Goal: Task Accomplishment & Management: Manage account settings

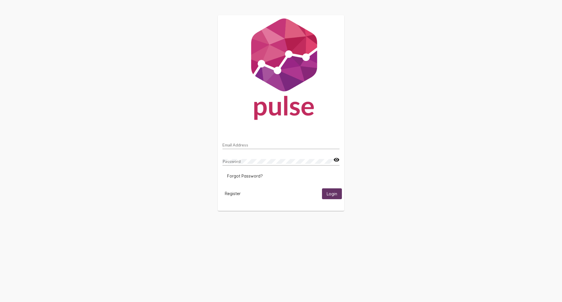
click at [254, 142] on div "Email Address" at bounding box center [281, 143] width 117 height 11
click at [253, 146] on input "Email Address" at bounding box center [281, 145] width 117 height 5
type input "roxana.garcia@ceo.oc.gov"
click at [335, 159] on mat-icon "visibility" at bounding box center [337, 159] width 6 height 7
click at [267, 167] on div "Password visibility_off" at bounding box center [281, 162] width 117 height 17
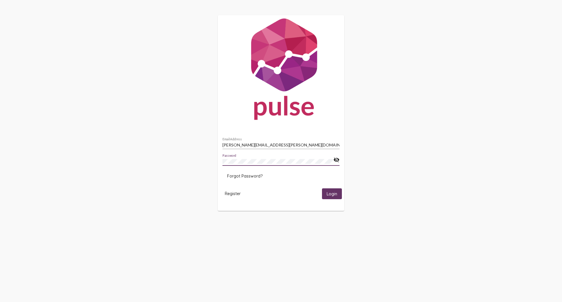
click at [329, 193] on span "Login" at bounding box center [332, 193] width 11 height 5
click at [245, 175] on span "Forgot Password?" at bounding box center [244, 175] width 35 height 5
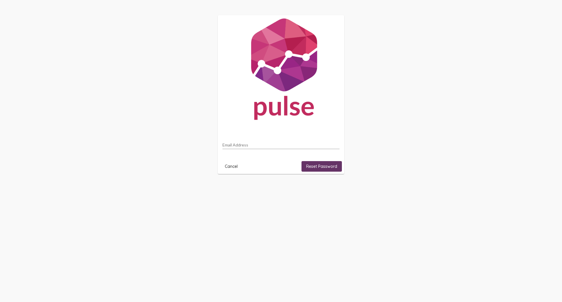
click at [306, 145] on input "Email Address" at bounding box center [281, 145] width 117 height 5
type input "roxana.garcia@ceo.oc.gov"
click at [342, 166] on mat-card "roxana.garcia@ceo.oc.gov Email Address Cancel Reset Password" at bounding box center [281, 94] width 127 height 159
click at [335, 166] on span "Reset Password" at bounding box center [321, 166] width 31 height 5
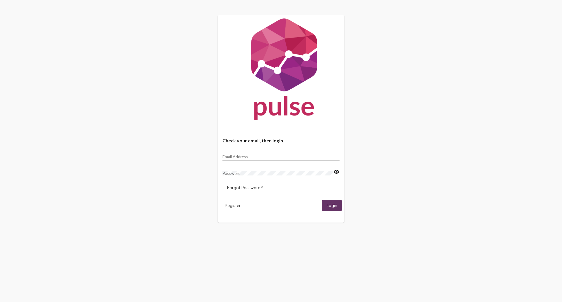
click at [249, 156] on input "Email Address" at bounding box center [281, 156] width 117 height 5
drag, startPoint x: 239, startPoint y: 230, endPoint x: 242, endPoint y: 204, distance: 26.2
click at [239, 229] on div "Check your email, then login. Email Address Password visibility Forgot Password…" at bounding box center [281, 119] width 562 height 238
click at [246, 187] on span "Forgot Password?" at bounding box center [244, 187] width 35 height 5
click at [243, 158] on input "Email Address" at bounding box center [281, 156] width 117 height 5
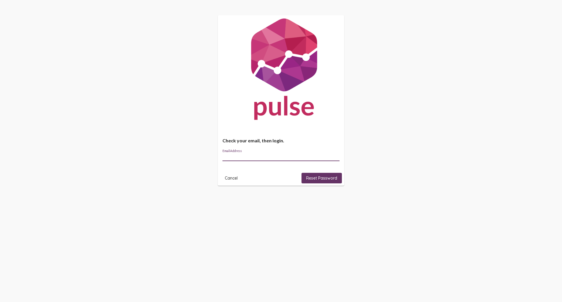
type input "[PERSON_NAME][EMAIL_ADDRESS][PERSON_NAME][DOMAIN_NAME]"
click at [323, 175] on button "Reset Password" at bounding box center [322, 178] width 40 height 11
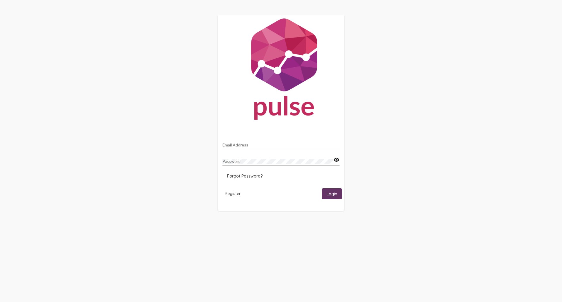
click at [275, 141] on div "Email Address" at bounding box center [281, 143] width 117 height 11
click at [273, 144] on input "Email Address" at bounding box center [281, 145] width 117 height 5
type input "[PERSON_NAME][EMAIL_ADDRESS][PERSON_NAME][DOMAIN_NAME]"
click at [337, 161] on mat-icon "visibility" at bounding box center [337, 159] width 6 height 7
click at [337, 159] on mat-icon "visibility_off" at bounding box center [337, 159] width 6 height 7
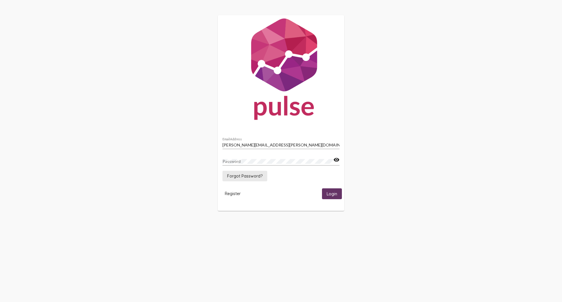
click at [248, 178] on span "Forgot Password?" at bounding box center [244, 175] width 35 height 5
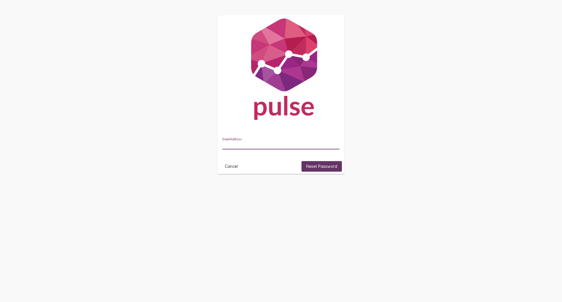
click at [284, 143] on input "Email Address" at bounding box center [281, 145] width 117 height 5
type input "[PERSON_NAME][EMAIL_ADDRESS][PERSON_NAME][DOMAIN_NAME]"
drag, startPoint x: 286, startPoint y: 147, endPoint x: 312, endPoint y: 164, distance: 30.7
click at [312, 164] on span "Reset Password" at bounding box center [321, 166] width 31 height 5
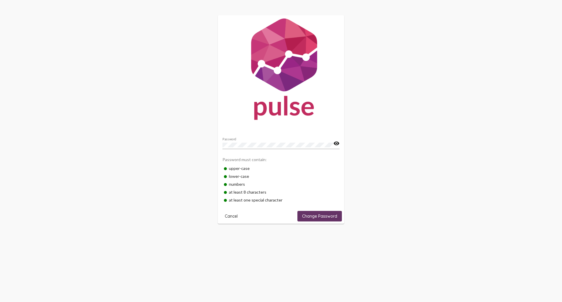
click at [338, 145] on mat-icon "visibility" at bounding box center [337, 143] width 6 height 7
click at [322, 214] on span "Change Password" at bounding box center [319, 216] width 35 height 5
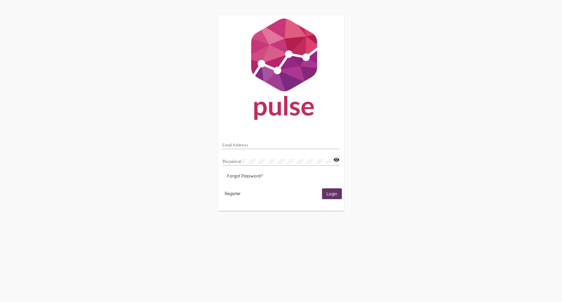
click at [253, 145] on input "Email Address" at bounding box center [281, 145] width 117 height 5
type input "roxana.garcia@ocgov.com"
click at [322, 188] on button "Login" at bounding box center [332, 193] width 20 height 11
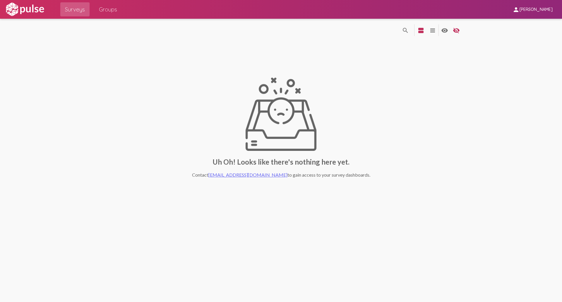
click at [99, 4] on link "Groups" at bounding box center [108, 9] width 28 height 14
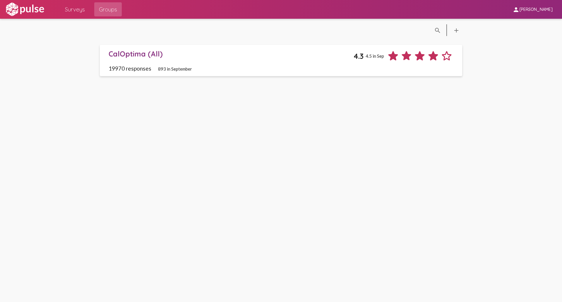
click at [145, 64] on span "CalOptima (All) 4.3 4.5 in Sep 19970 responses 893 in September" at bounding box center [281, 60] width 345 height 22
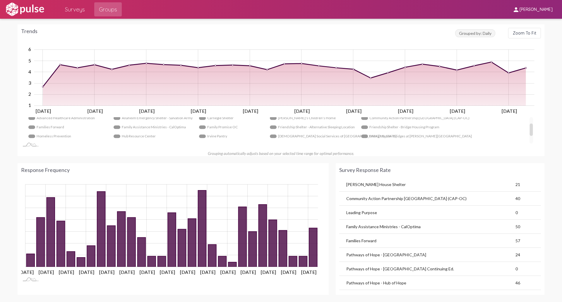
scroll to position [29, 0]
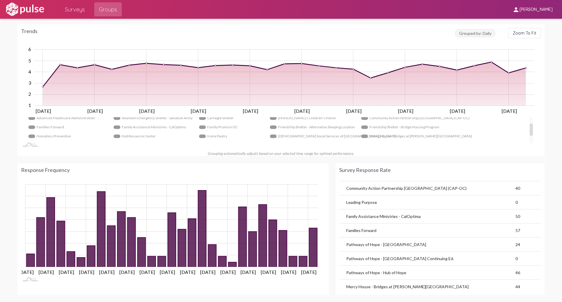
click at [369, 218] on td "Family Assistance Ministries - CalOptima" at bounding box center [428, 216] width 176 height 14
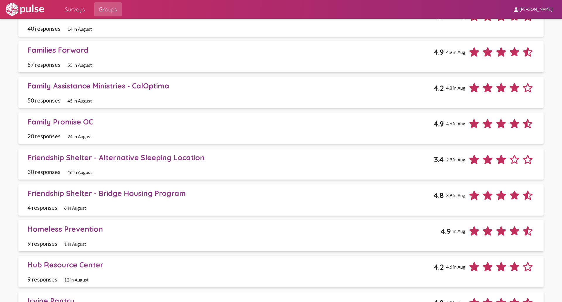
scroll to position [879, 0]
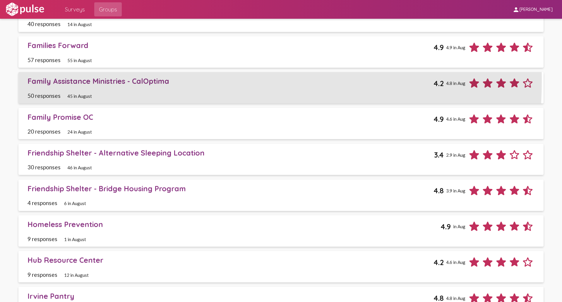
click at [155, 81] on div "Family Assistance Ministries - CalOptima" at bounding box center [231, 80] width 406 height 9
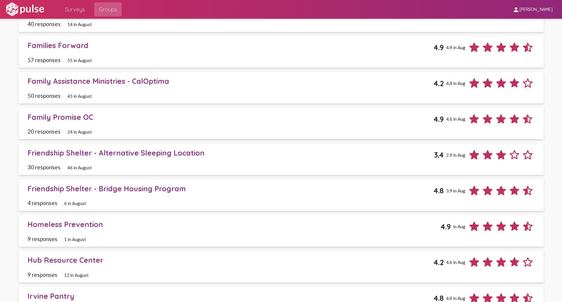
click at [86, 94] on span "45 in August" at bounding box center [79, 95] width 25 height 5
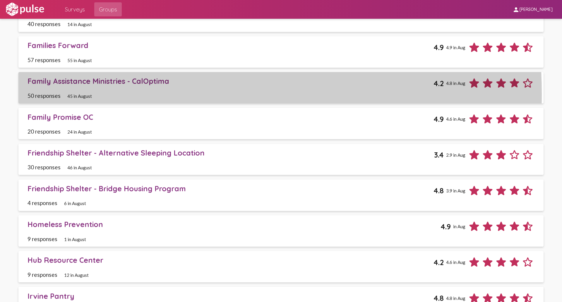
click at [85, 94] on span "45 in August" at bounding box center [79, 95] width 25 height 5
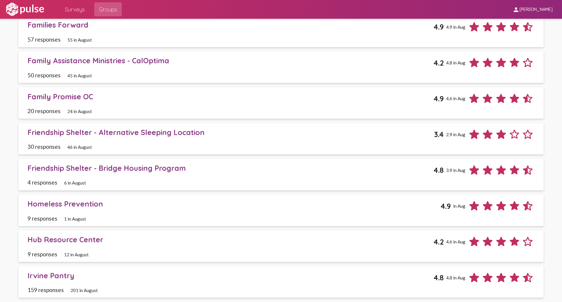
scroll to position [889, 0]
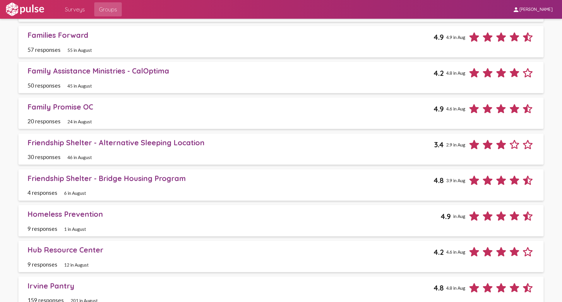
click at [172, 74] on div "Family Assistance Ministries - CalOptima" at bounding box center [231, 70] width 406 height 9
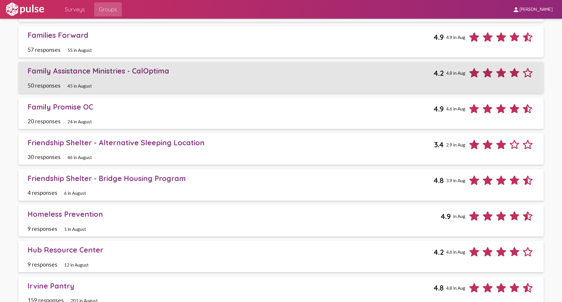
click at [521, 71] on icon at bounding box center [527, 72] width 13 height 13
click at [504, 74] on icon at bounding box center [501, 72] width 13 height 13
drag, startPoint x: 152, startPoint y: 80, endPoint x: 133, endPoint y: 82, distance: 18.5
click at [151, 80] on span "Family Assistance Ministries - CalOptima 4.2 4.8 in Aug 50 responses 45 in Augu…" at bounding box center [281, 77] width 507 height 22
click at [112, 82] on div "50 responses 45 in August" at bounding box center [281, 85] width 507 height 7
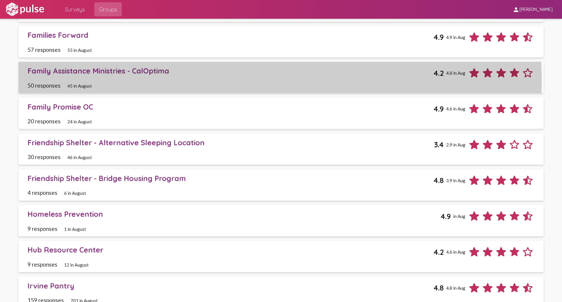
click at [112, 82] on div "50 responses 45 in August" at bounding box center [281, 85] width 507 height 7
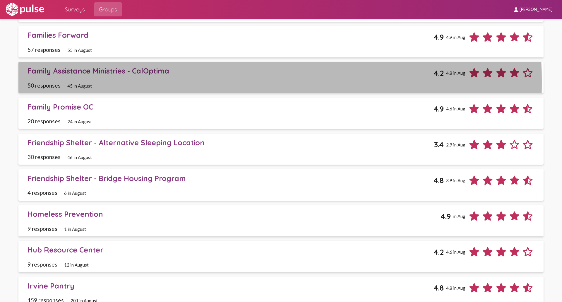
click at [112, 82] on div "50 responses 45 in August" at bounding box center [281, 85] width 507 height 7
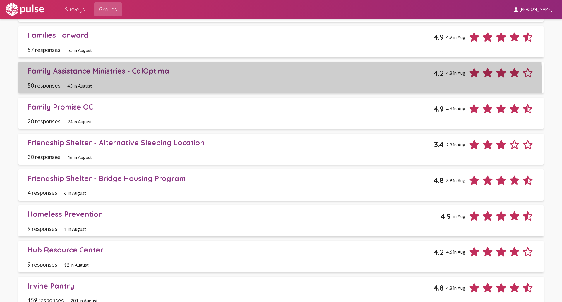
click at [112, 82] on div "50 responses 45 in August" at bounding box center [281, 85] width 507 height 7
